Goal: Task Accomplishment & Management: Use online tool/utility

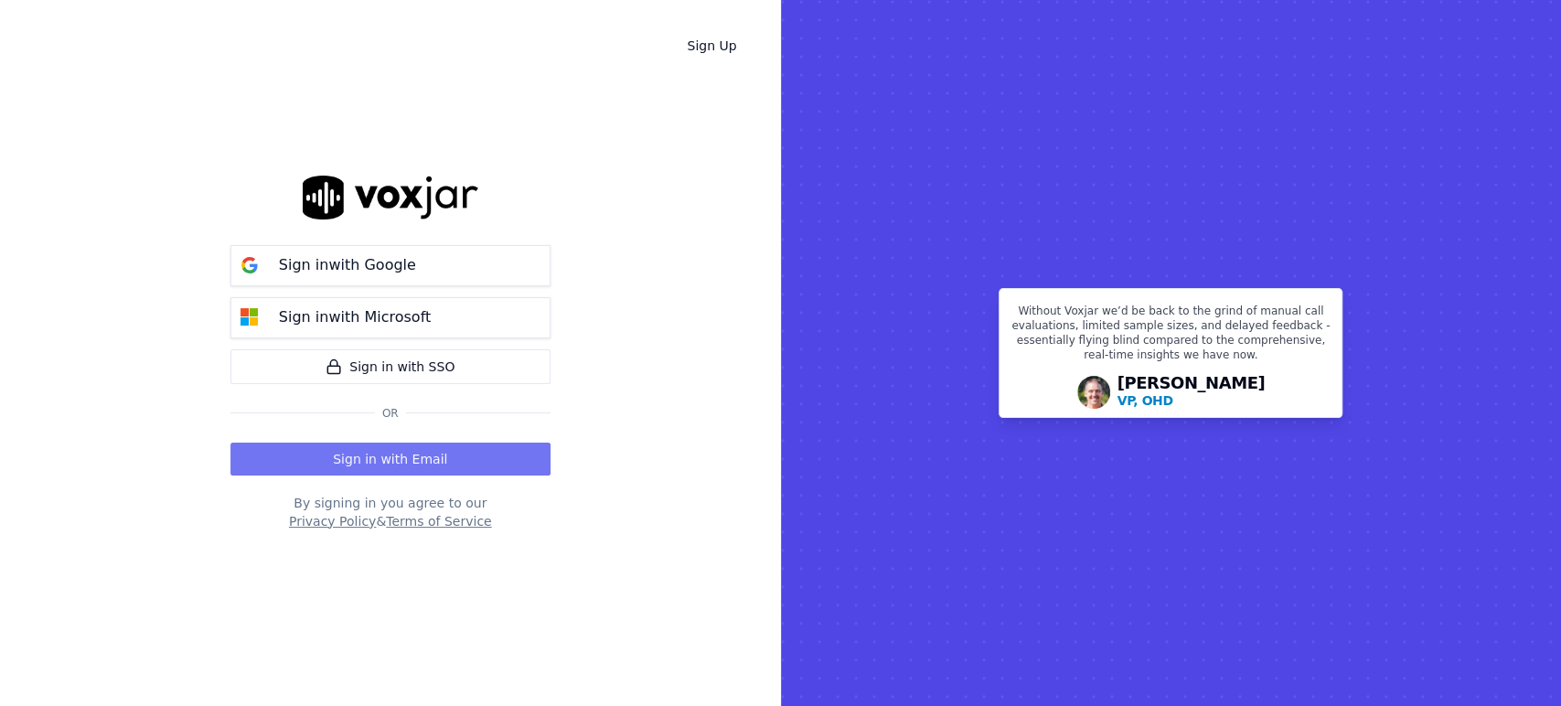
click at [409, 459] on button "Sign in with Email" at bounding box center [390, 459] width 320 height 33
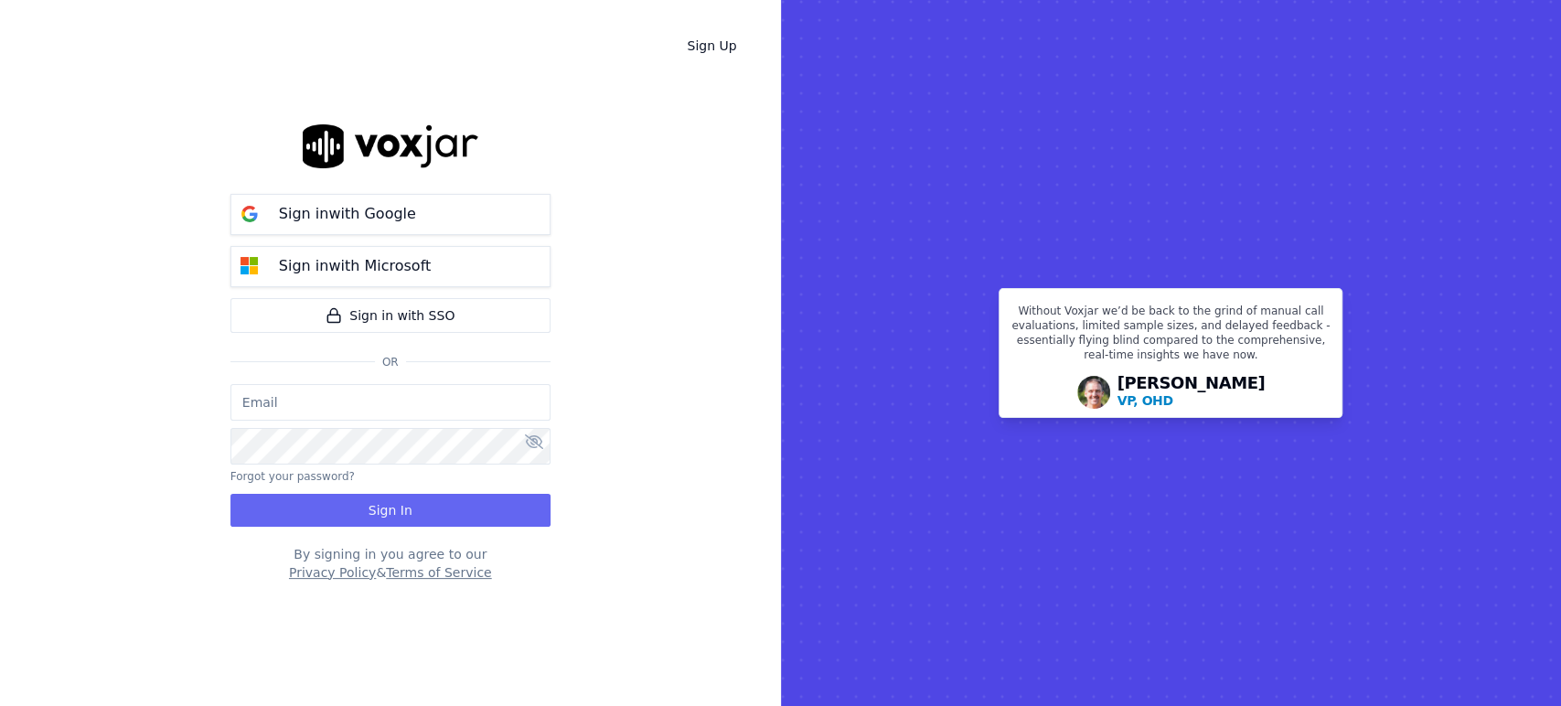
click at [405, 394] on input "email" at bounding box center [390, 402] width 320 height 37
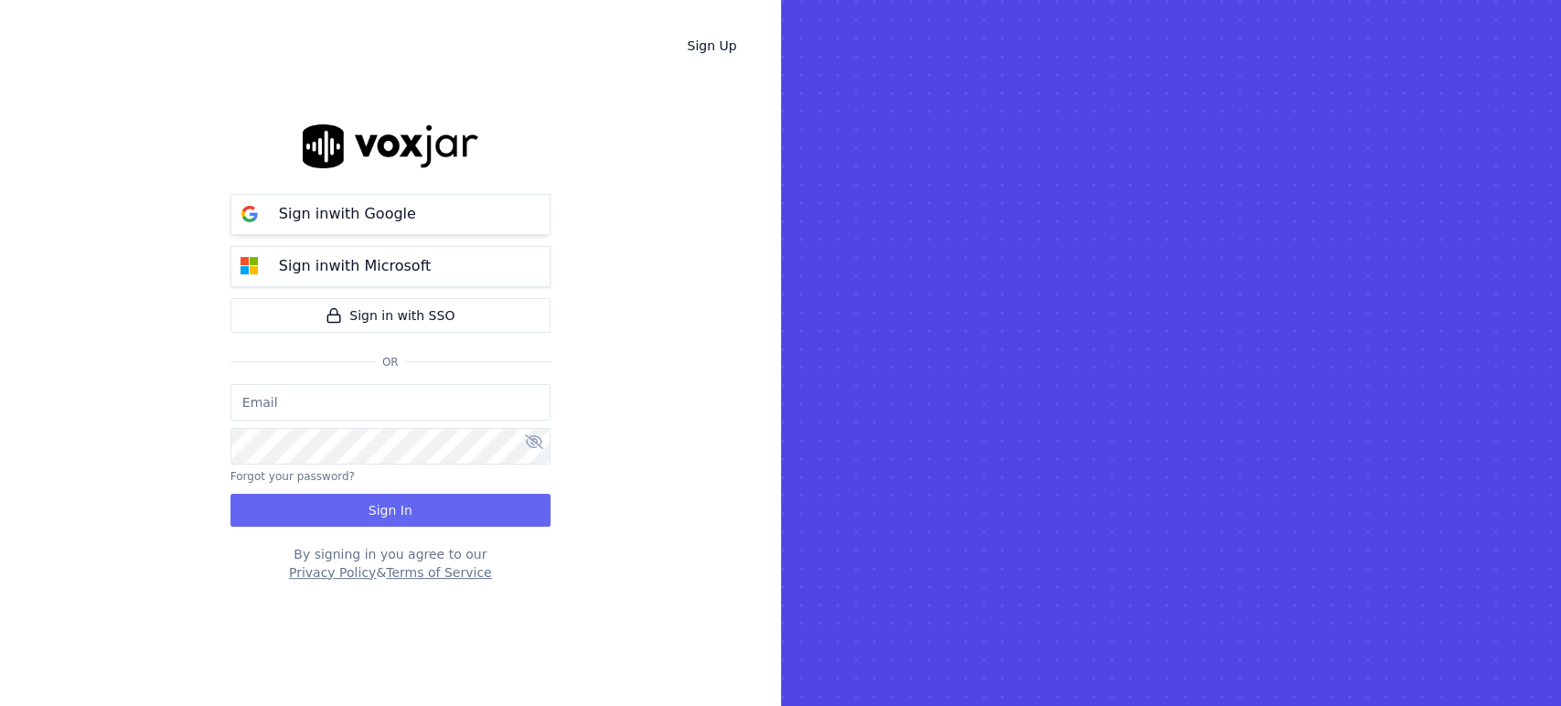
click at [375, 217] on p "Sign in with Google" at bounding box center [347, 214] width 137 height 22
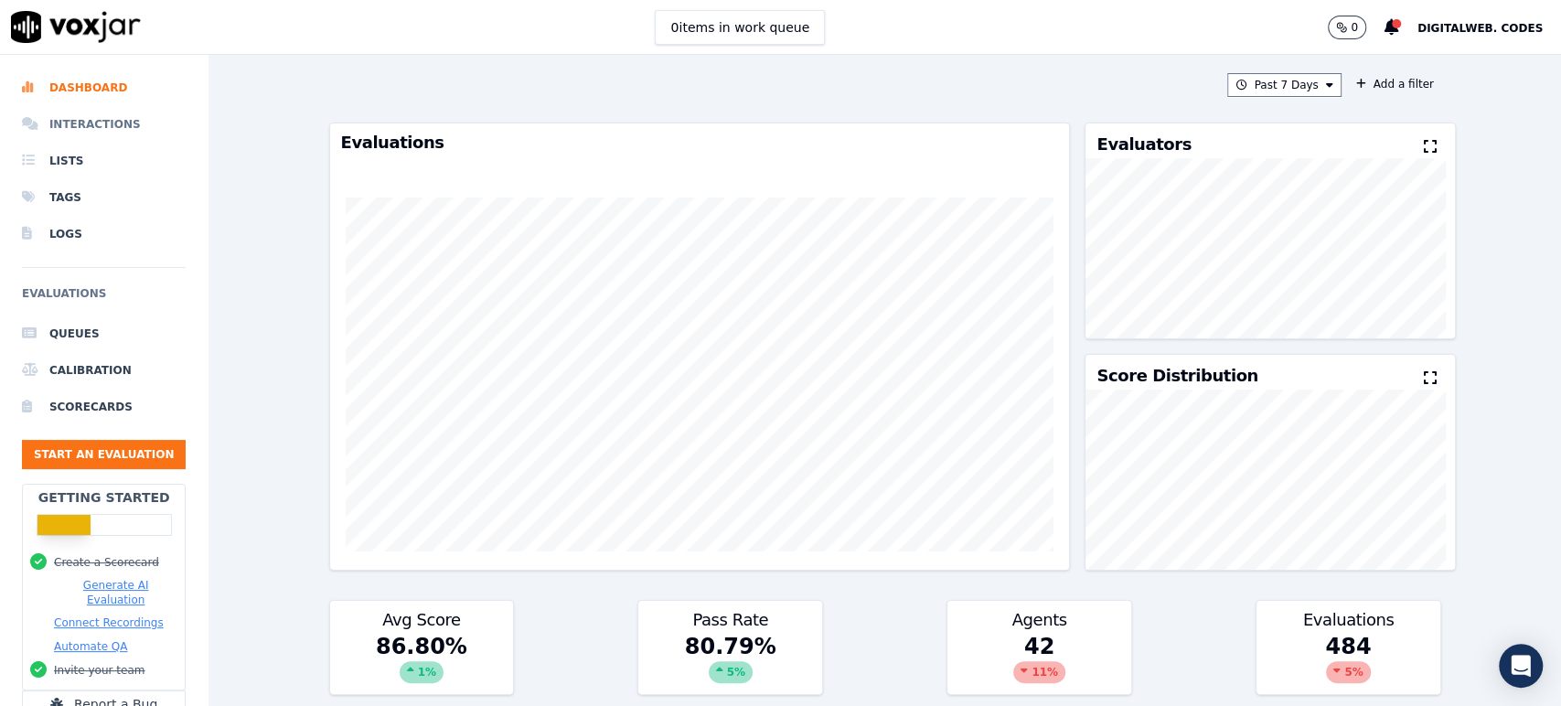
click at [94, 120] on li "Interactions" at bounding box center [104, 124] width 164 height 37
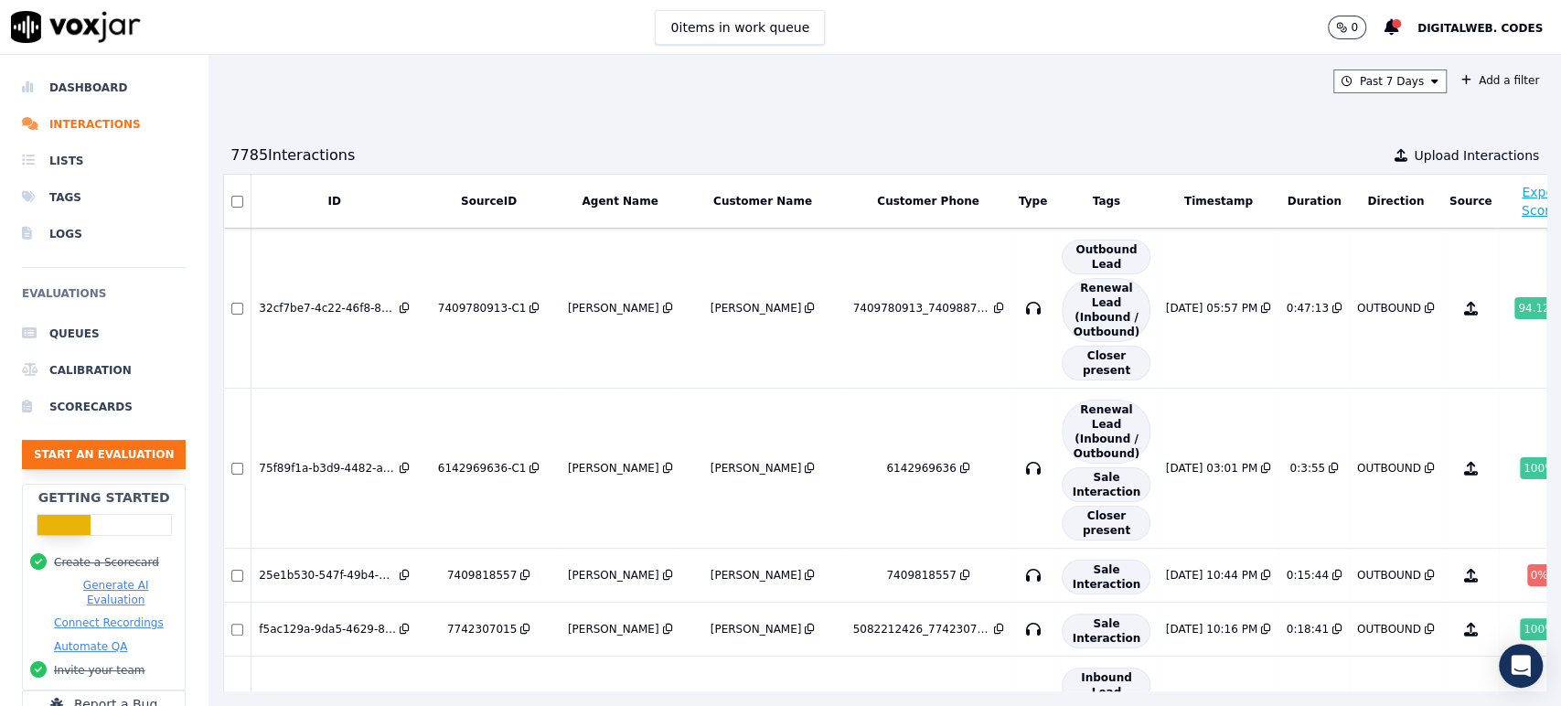
click at [77, 461] on button "Start an Evaluation" at bounding box center [104, 454] width 164 height 29
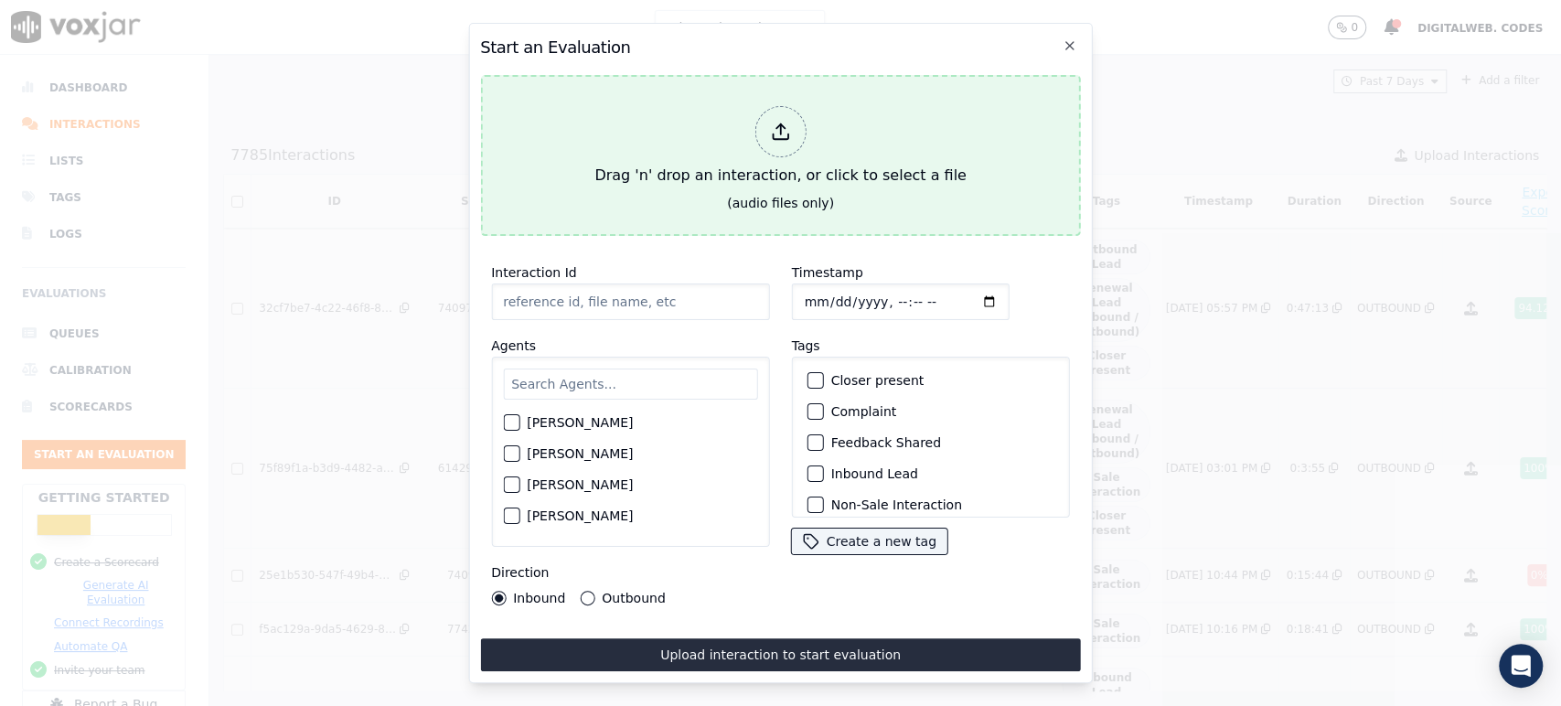
click at [774, 137] on div at bounding box center [779, 131] width 51 height 51
type input "20250818-155825_2076556760-all.mp3"
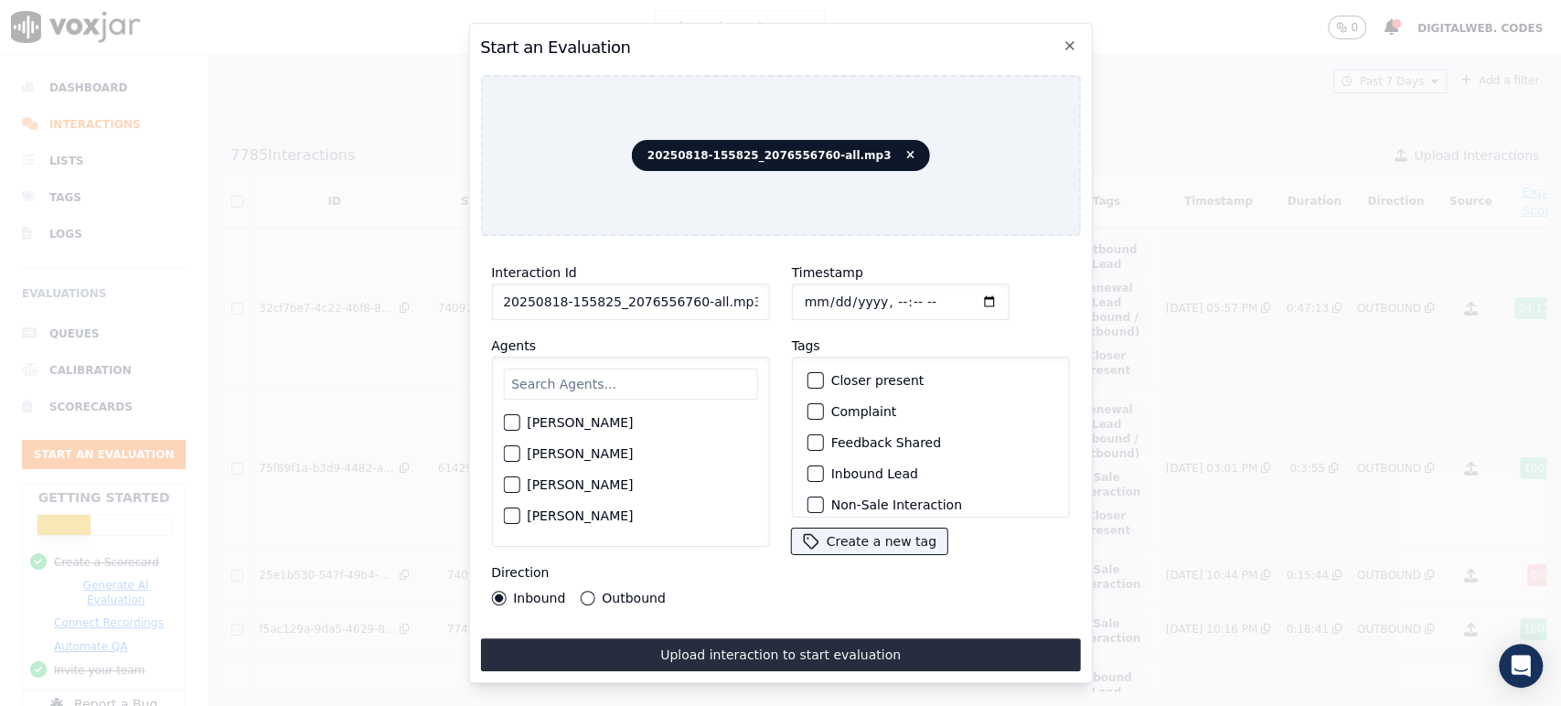
click at [582, 593] on button "Outbound" at bounding box center [587, 598] width 15 height 15
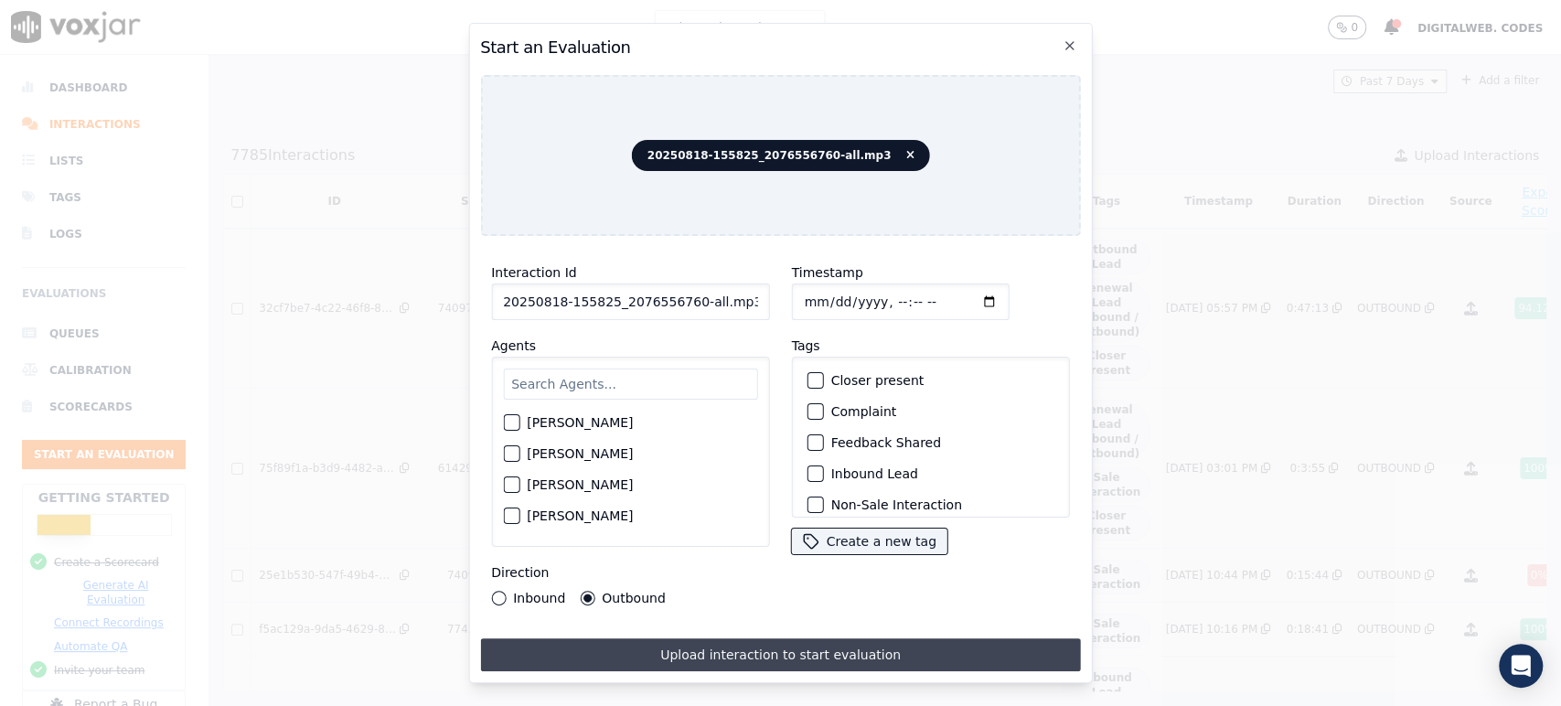
click at [713, 643] on button "Upload interaction to start evaluation" at bounding box center [780, 654] width 601 height 33
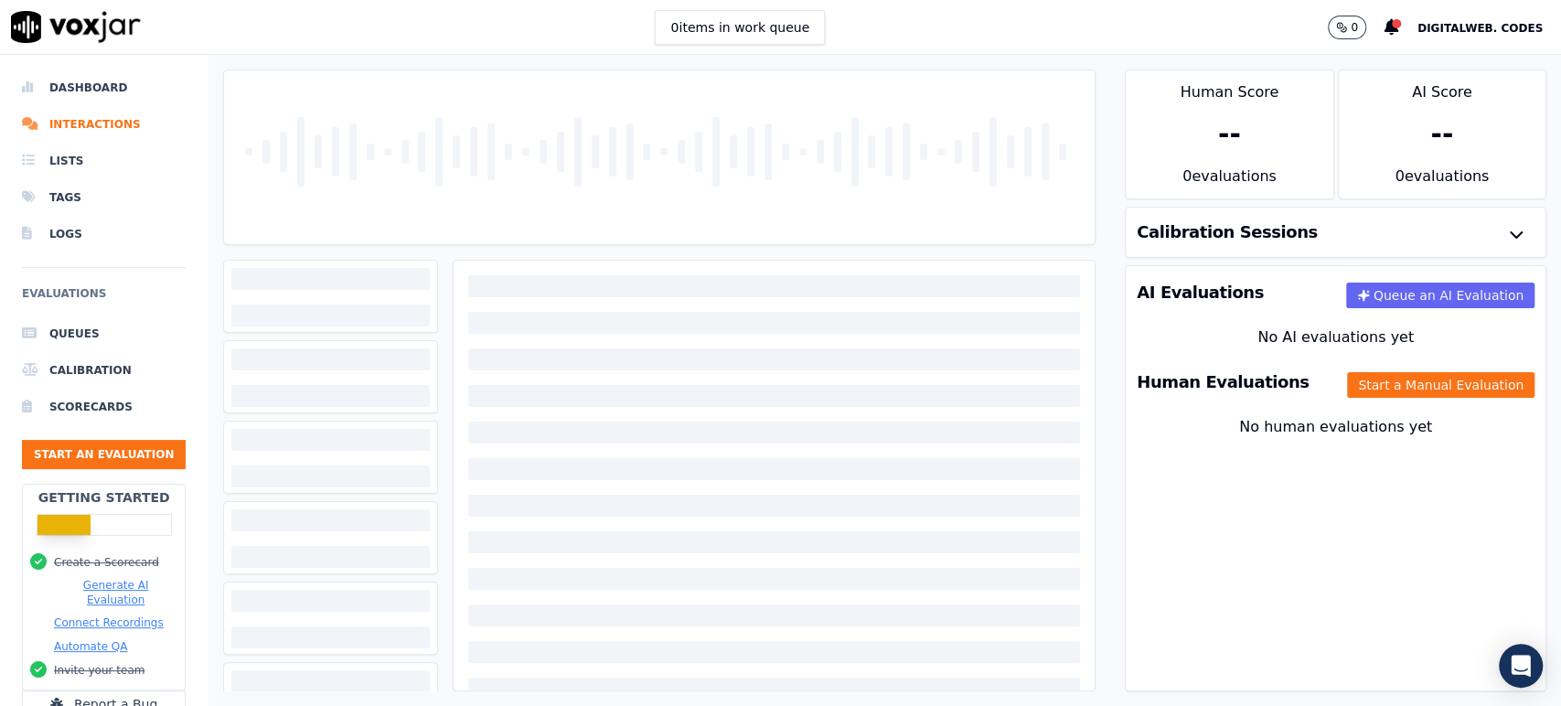
click at [1272, 237] on div "Calibration Sessions" at bounding box center [1335, 232] width 420 height 49
click at [1505, 238] on icon "button" at bounding box center [1516, 235] width 22 height 22
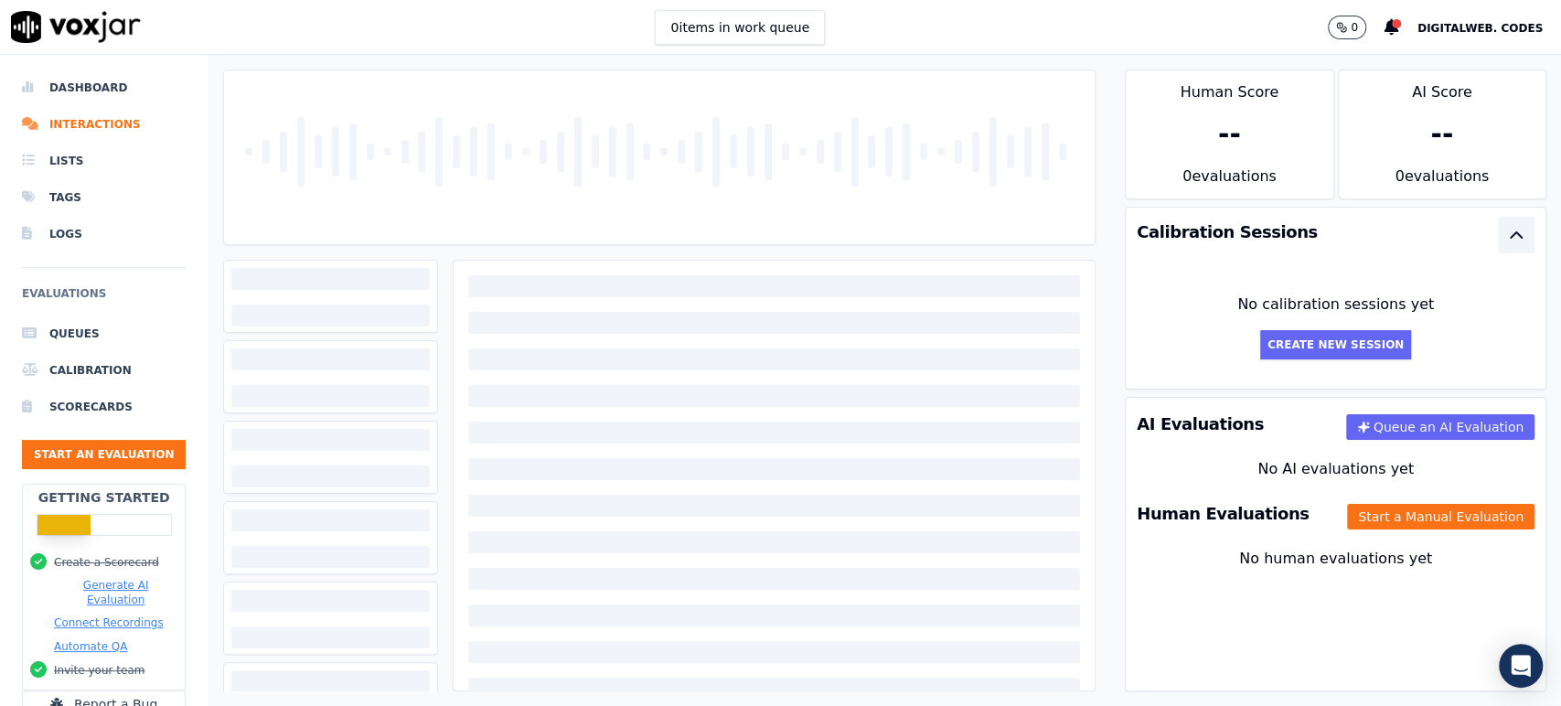
click at [1505, 238] on icon "button" at bounding box center [1516, 235] width 22 height 22
